Goal: Information Seeking & Learning: Learn about a topic

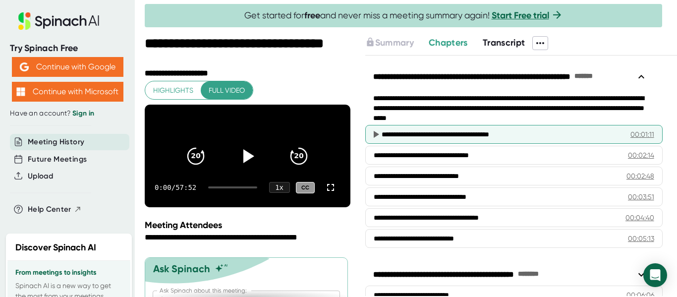
click at [501, 128] on div "**********" at bounding box center [513, 134] width 297 height 19
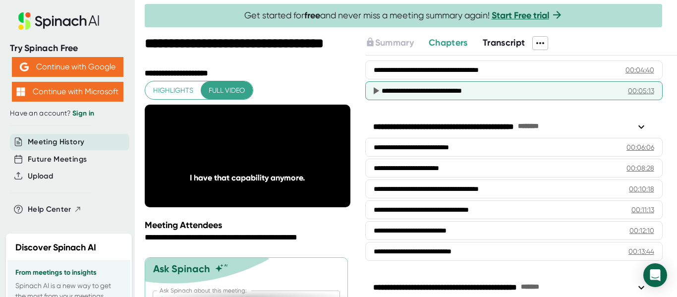
scroll to position [149, 0]
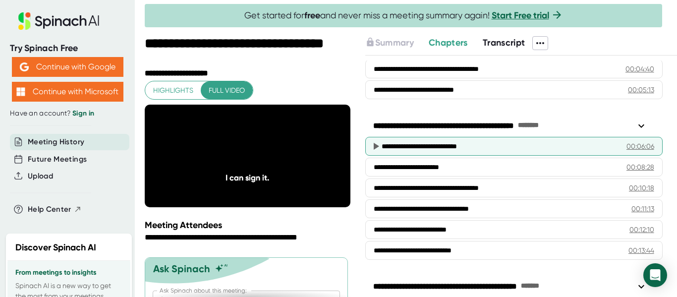
click at [455, 146] on div "**********" at bounding box center [496, 146] width 229 height 10
